Goal: Transaction & Acquisition: Purchase product/service

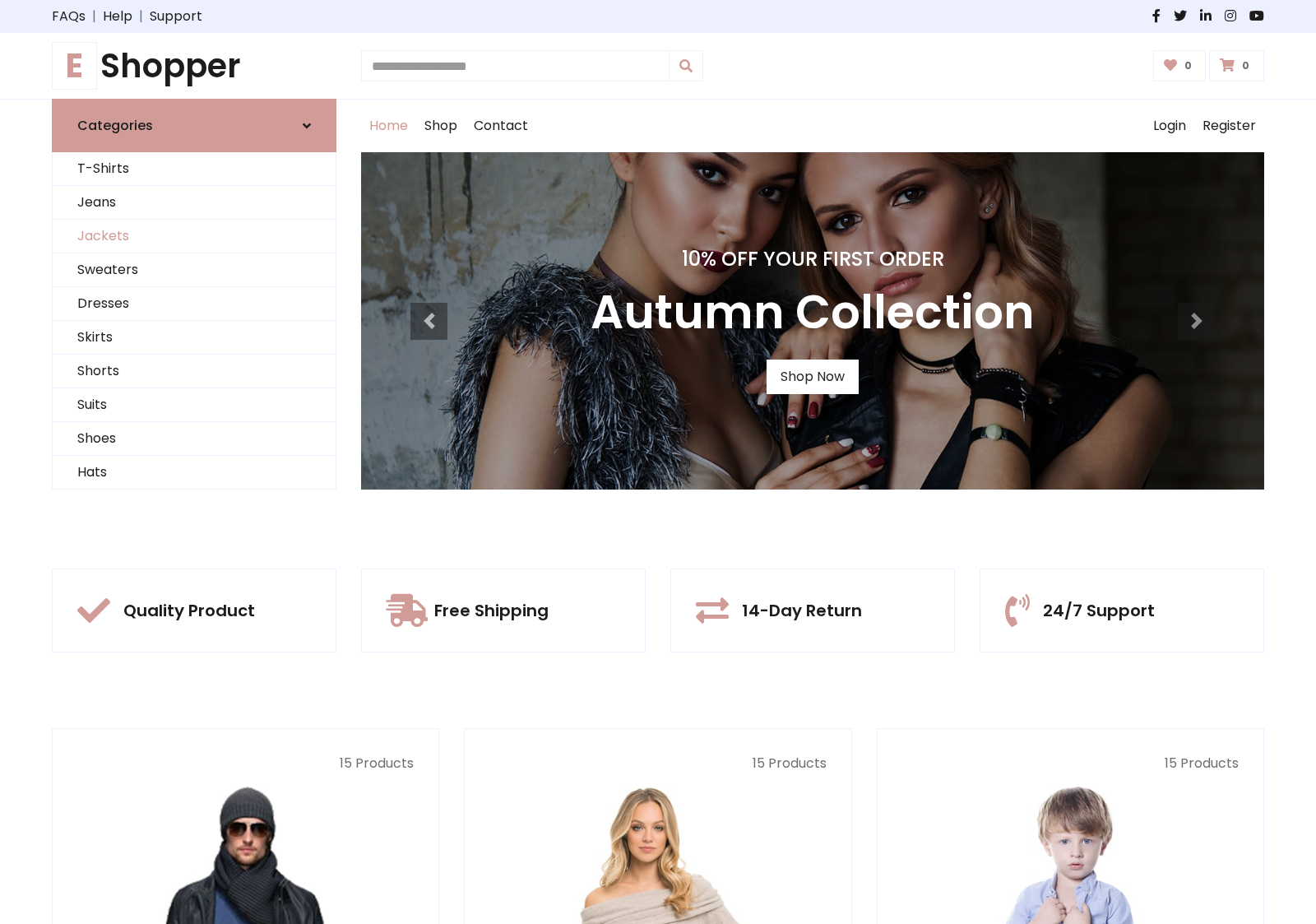
click at [195, 236] on link "Jackets" at bounding box center [194, 236] width 283 height 34
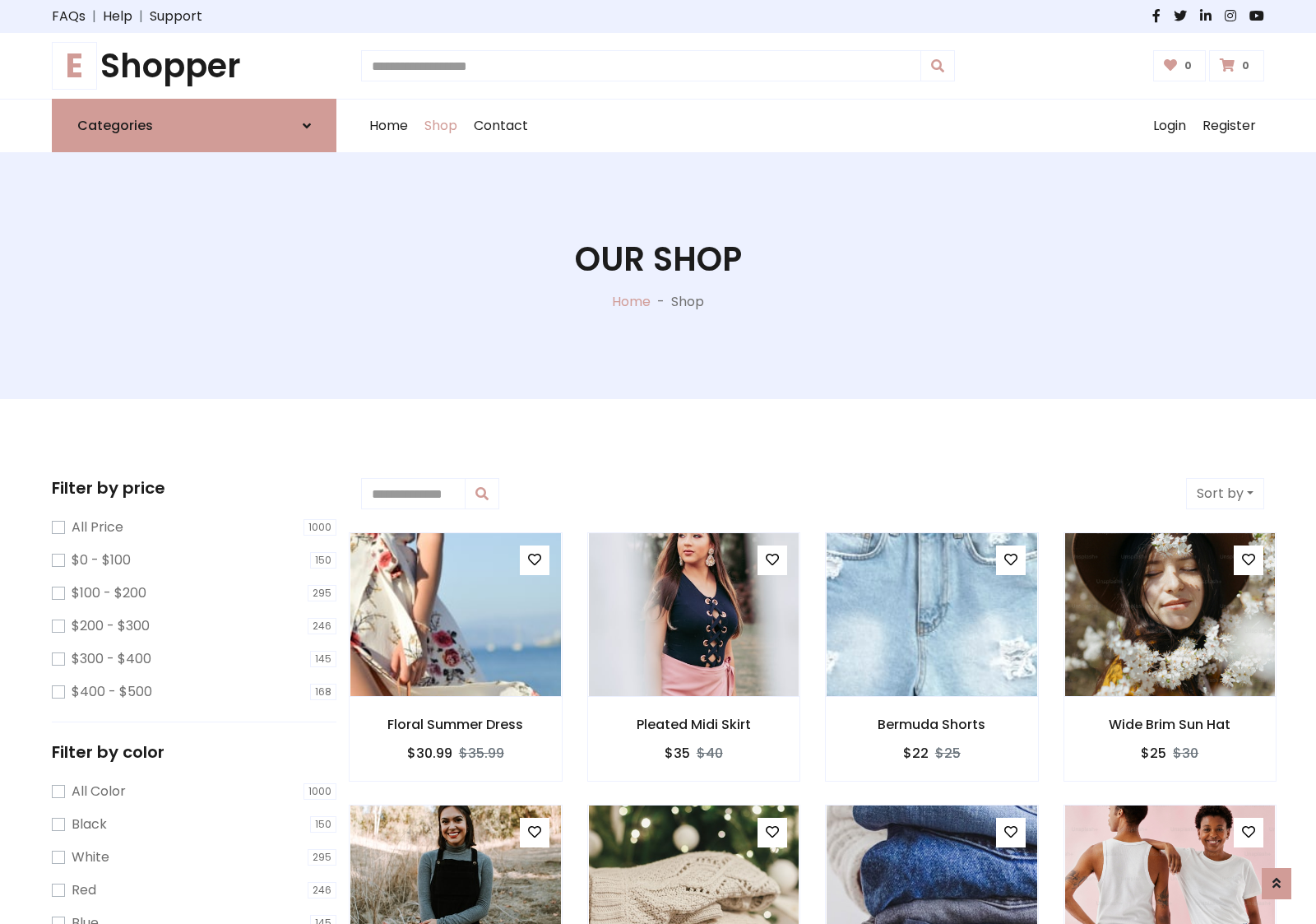
scroll to position [744, 0]
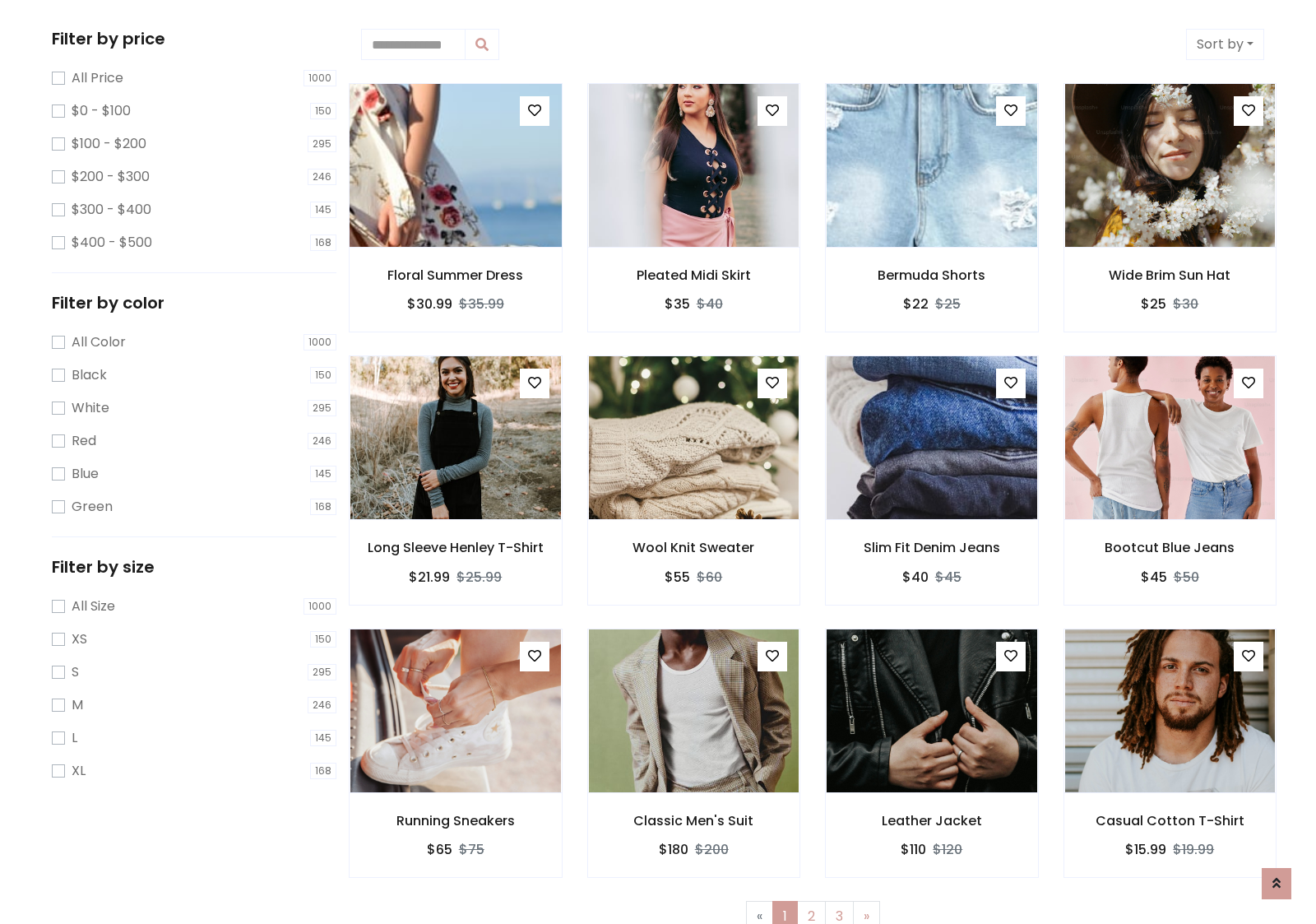
scroll to position [0, 0]
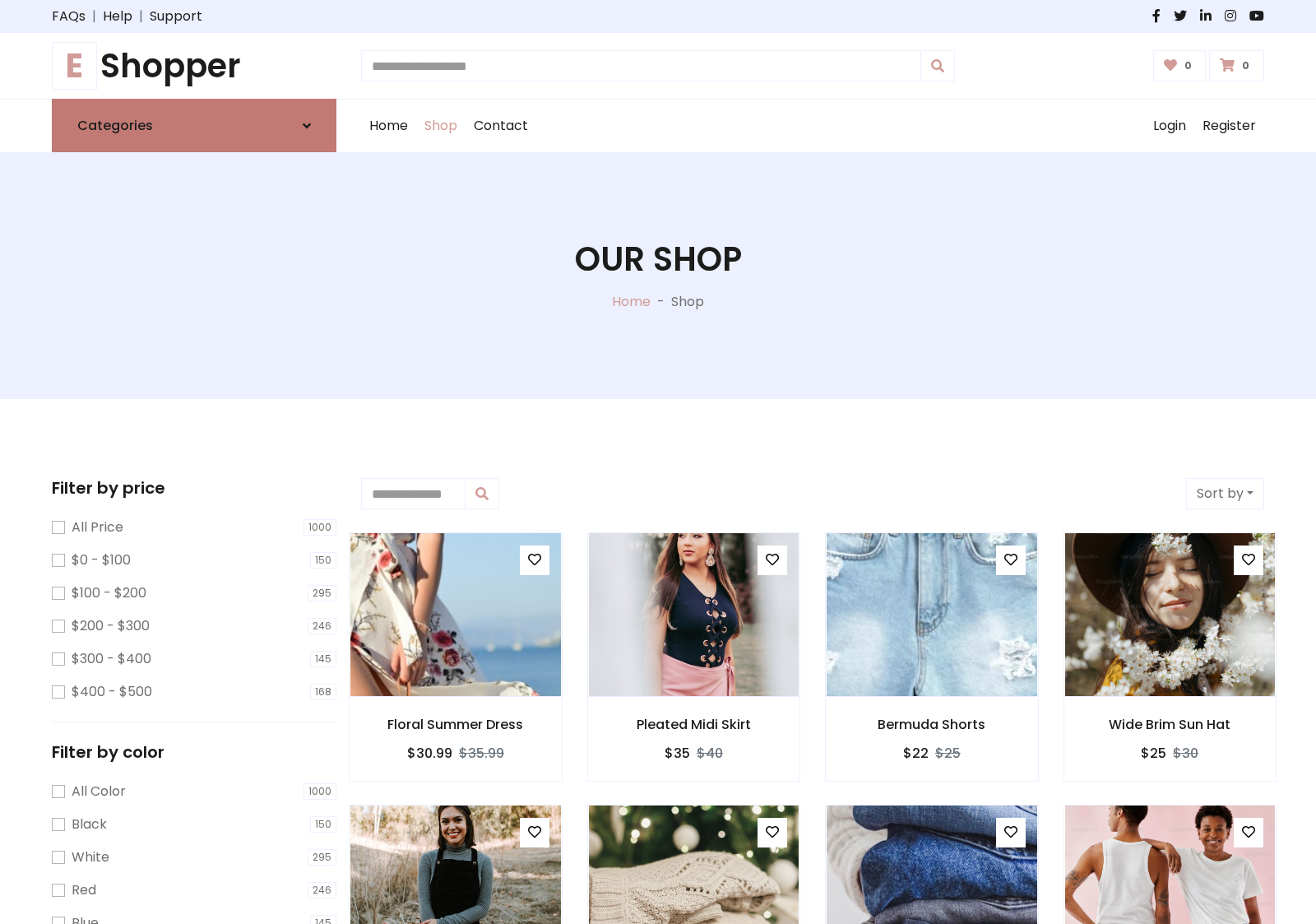
click at [195, 125] on link "Categories" at bounding box center [194, 124] width 285 height 53
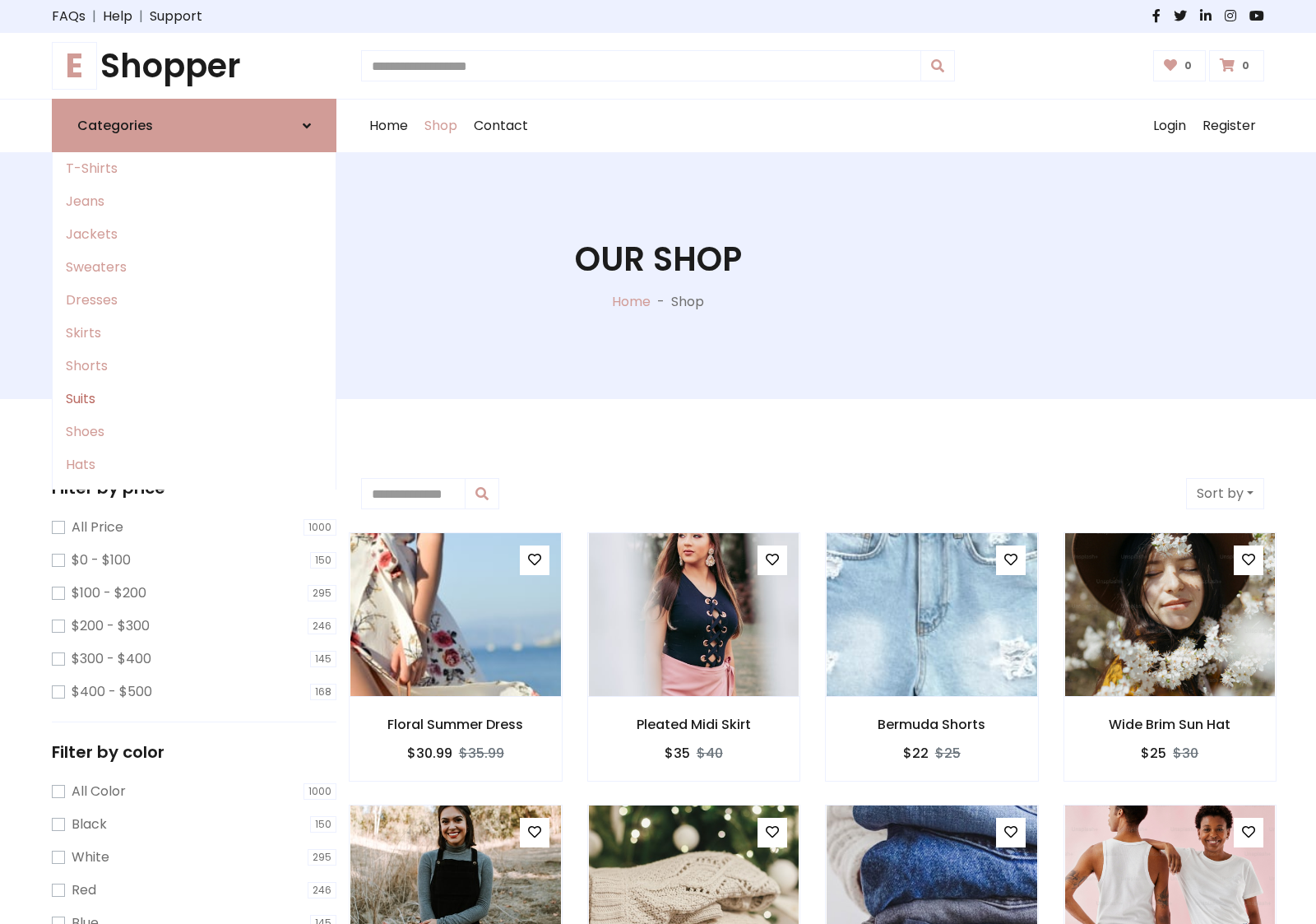
click at [195, 399] on link "Suits" at bounding box center [194, 399] width 283 height 33
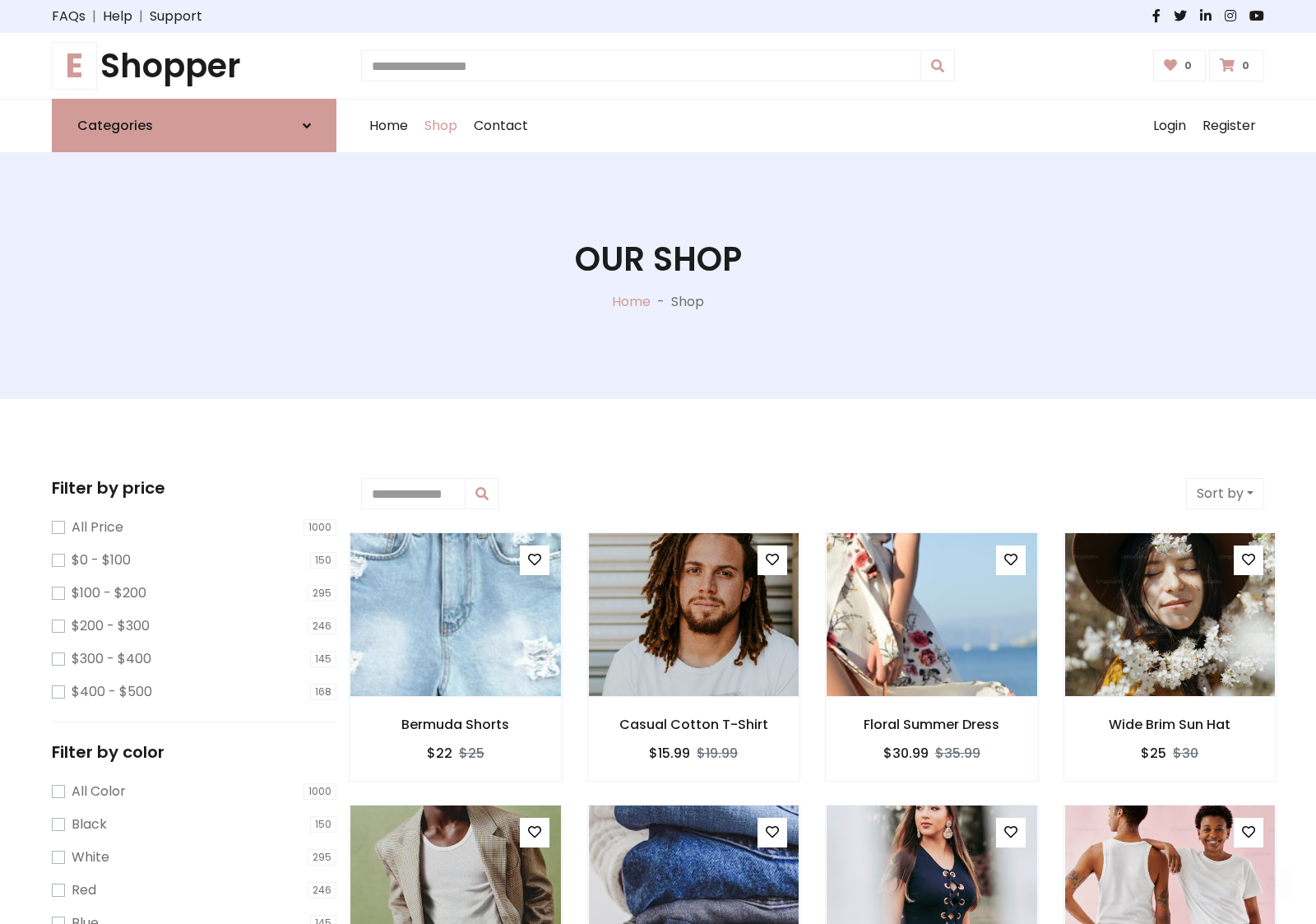
scroll to position [908, 0]
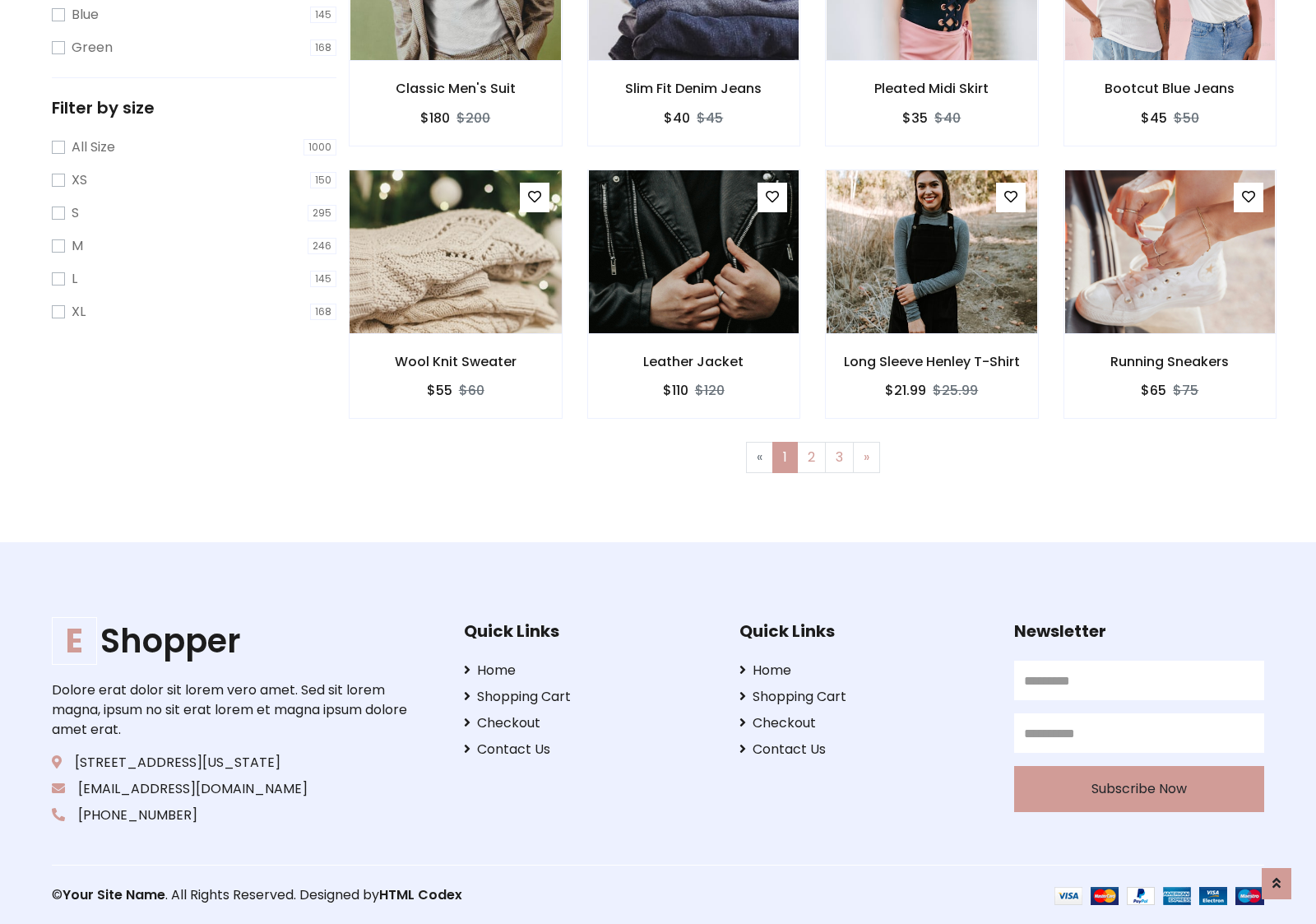
click at [455, 251] on img at bounding box center [455, 252] width 253 height 395
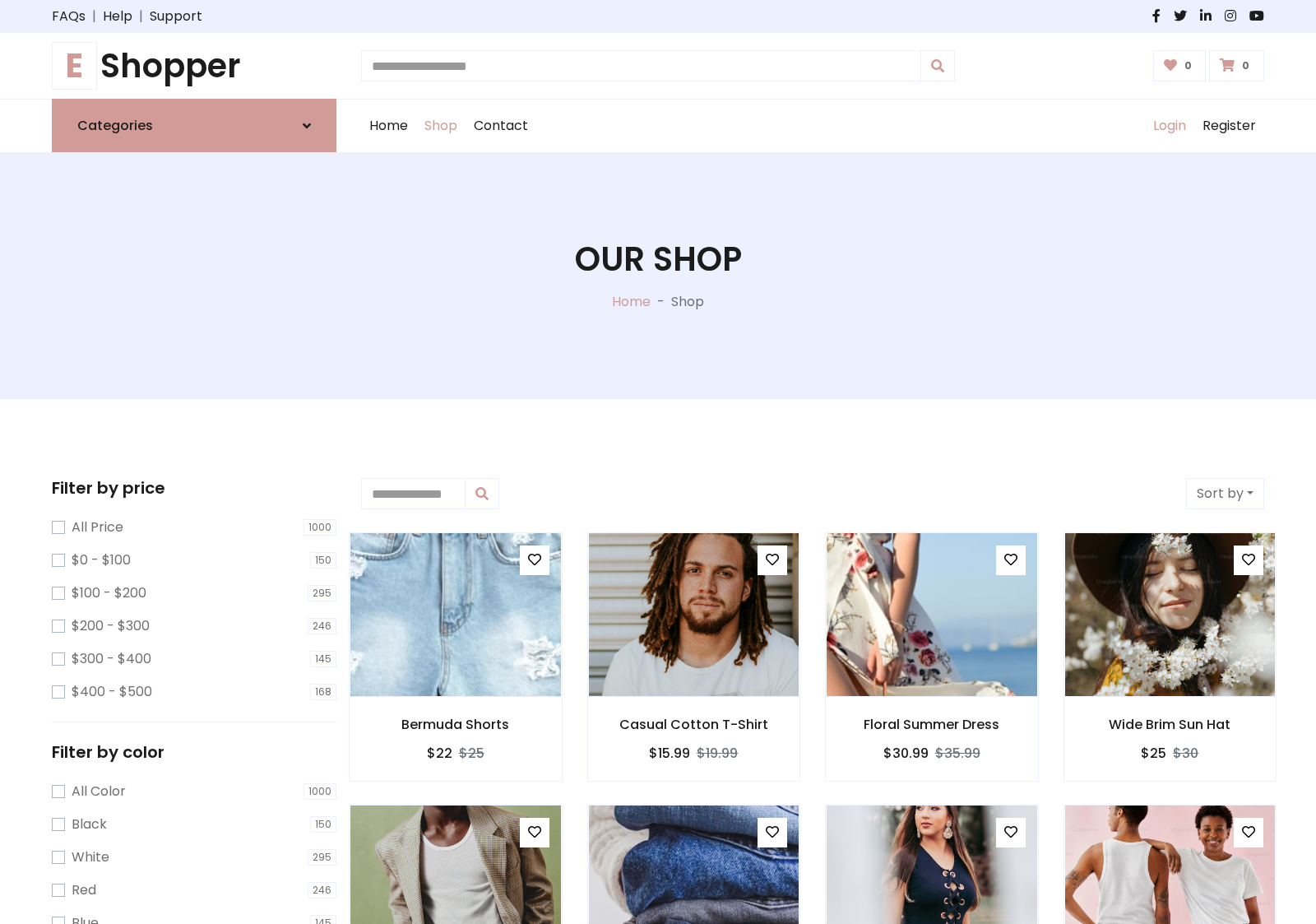
click at [1169, 125] on link "Login" at bounding box center [1169, 125] width 50 height 53
click at [306, 125] on icon at bounding box center [306, 126] width 8 height 14
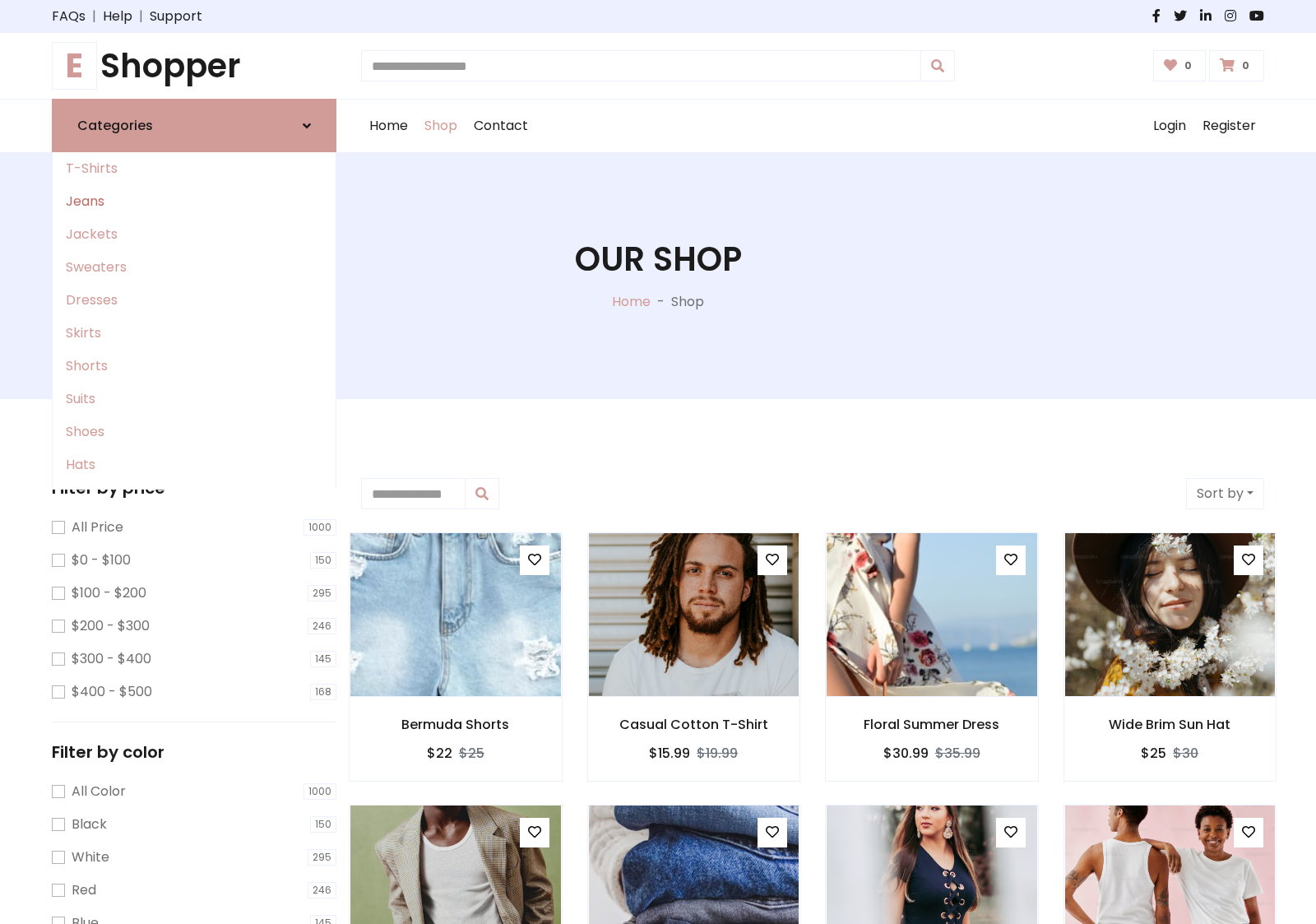
click at [195, 201] on link "Jeans" at bounding box center [194, 201] width 283 height 33
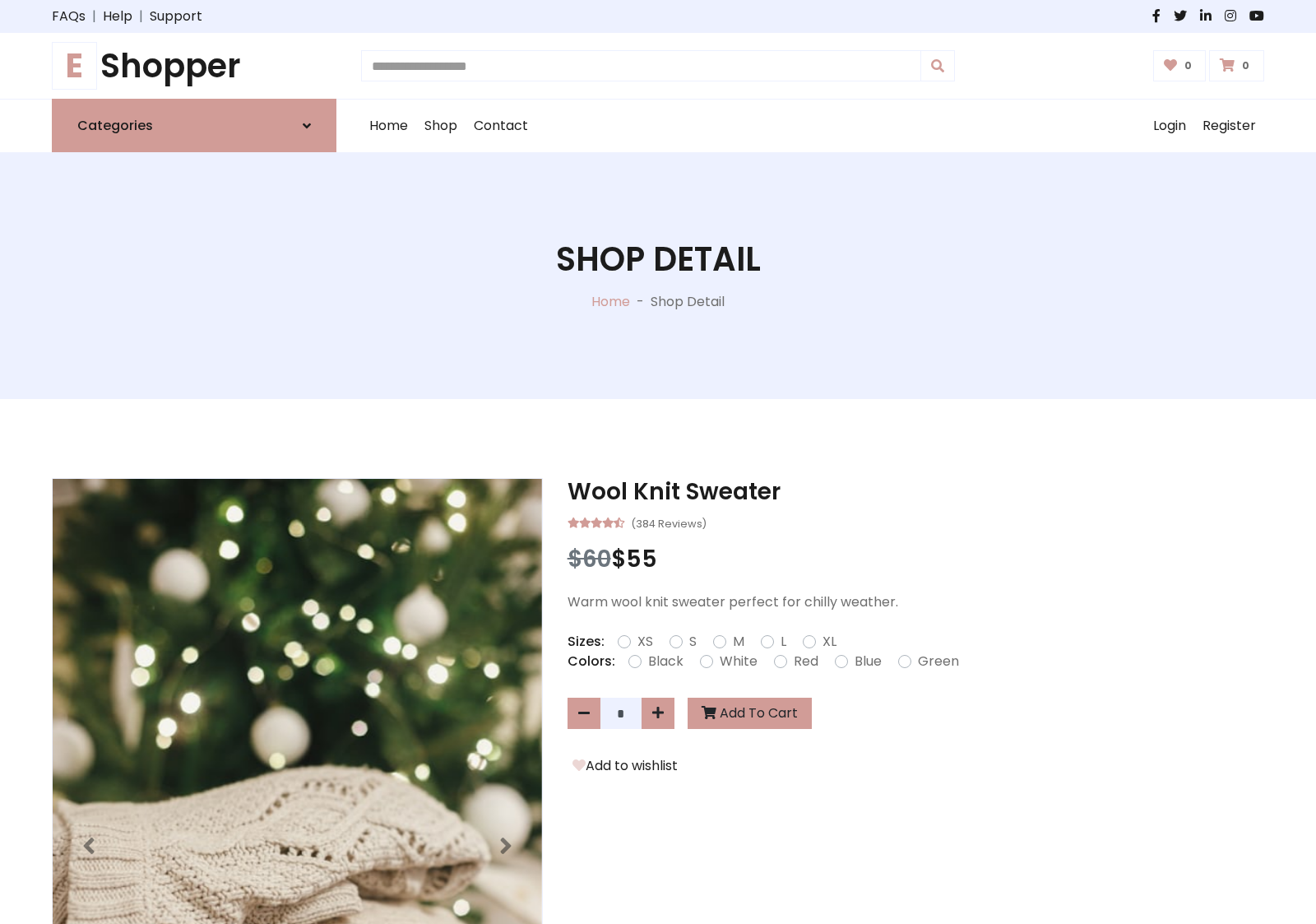
scroll to position [1411, 0]
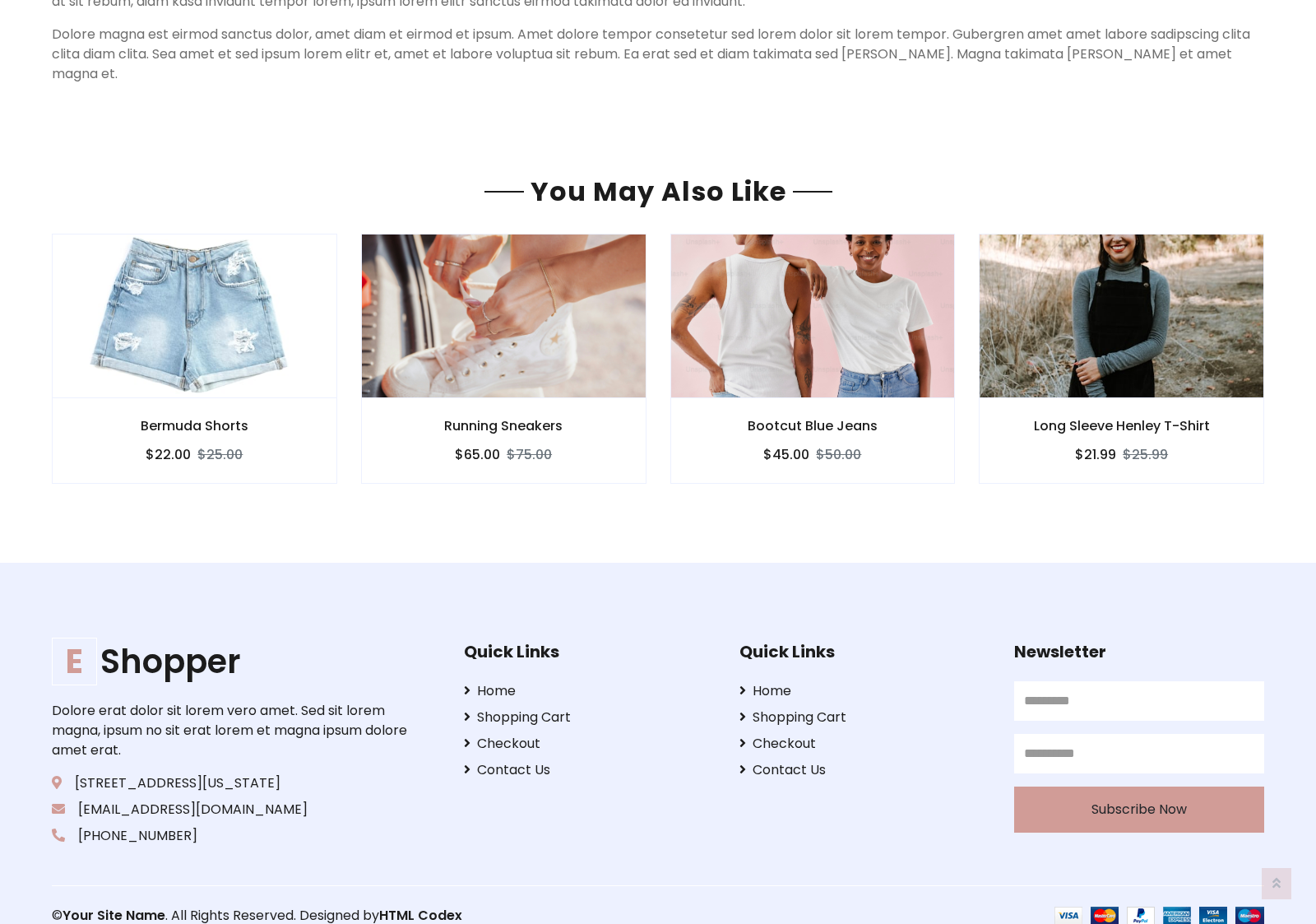
scroll to position [1411, 0]
